Goal: Information Seeking & Learning: Learn about a topic

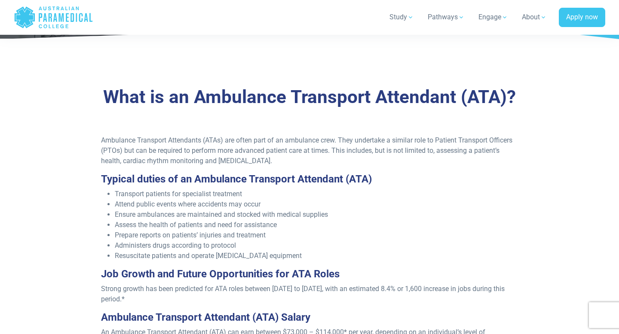
click at [437, 198] on li "Transport patients for specialist treatment" at bounding box center [316, 194] width 403 height 10
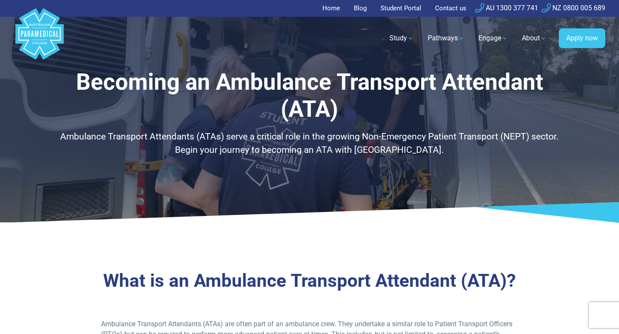
click at [332, 9] on link "Home" at bounding box center [333, 8] width 23 height 17
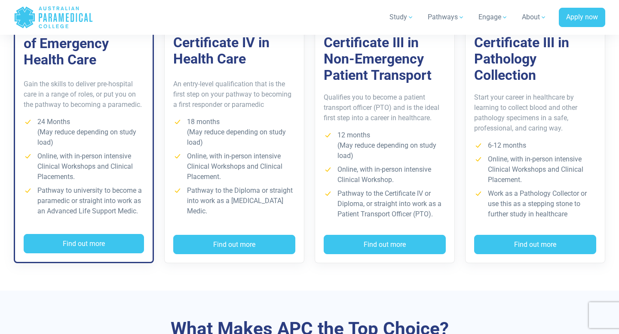
scroll to position [692, 0]
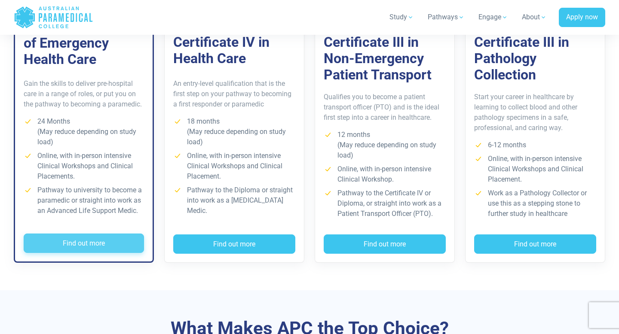
click at [76, 247] on button "Find out more" at bounding box center [84, 244] width 120 height 20
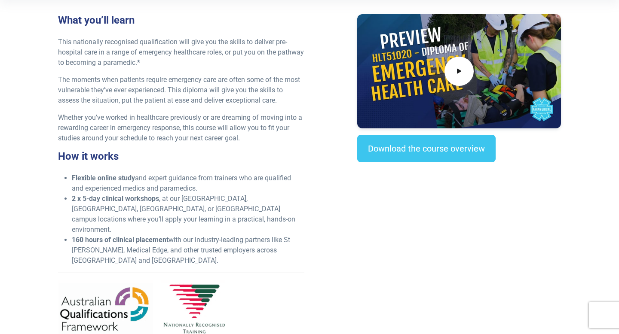
scroll to position [274, 0]
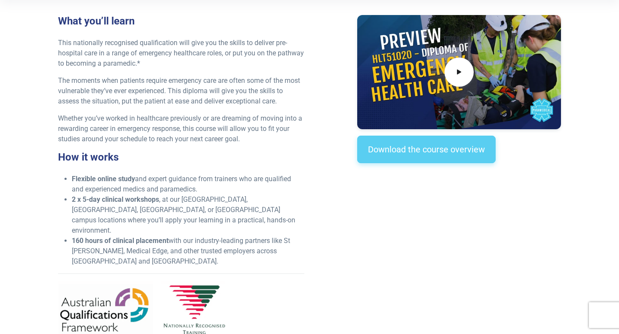
click at [402, 152] on link "Download the course overview" at bounding box center [426, 149] width 138 height 27
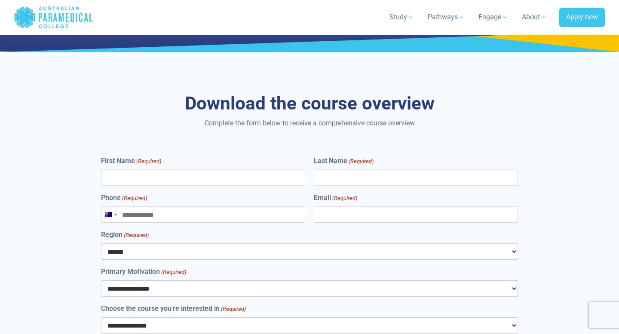
scroll to position [4569, 0]
